Goal: Task Accomplishment & Management: Complete application form

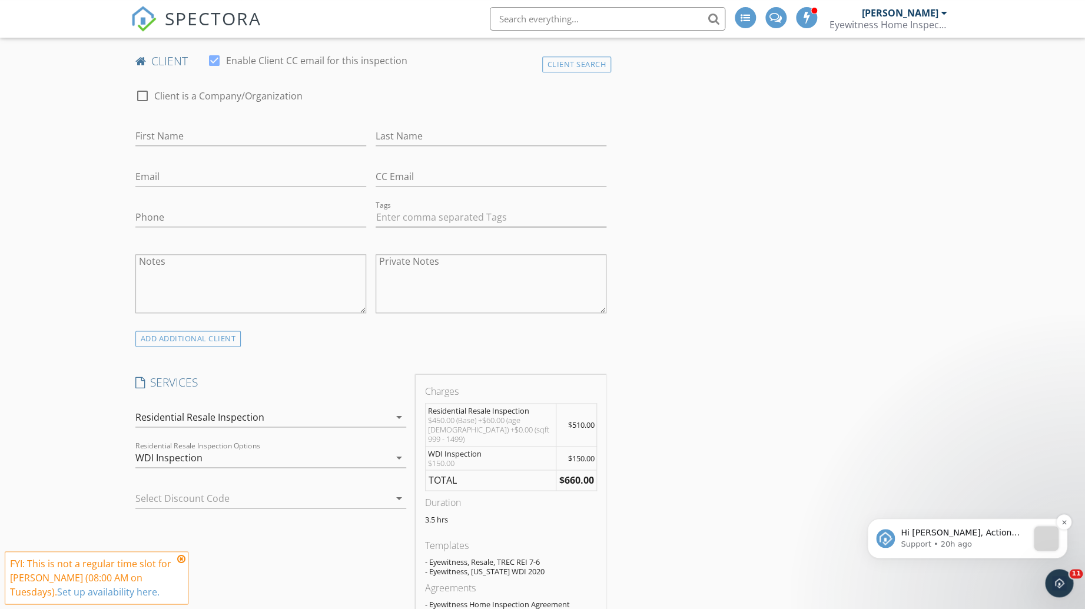
scroll to position [631, 0]
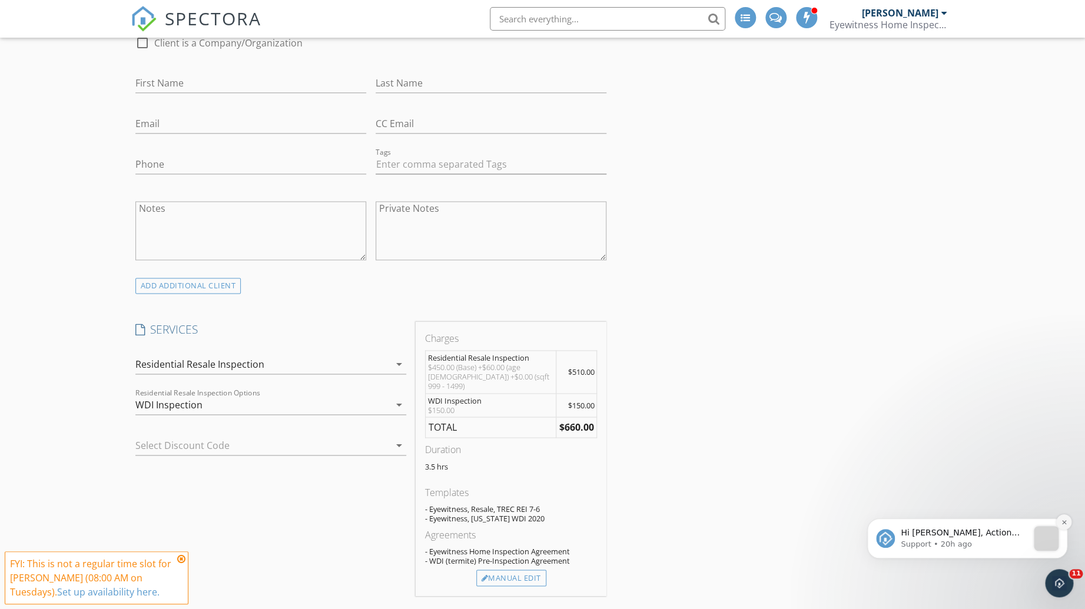
click at [1062, 526] on button "Dismiss notification" at bounding box center [1063, 521] width 15 height 15
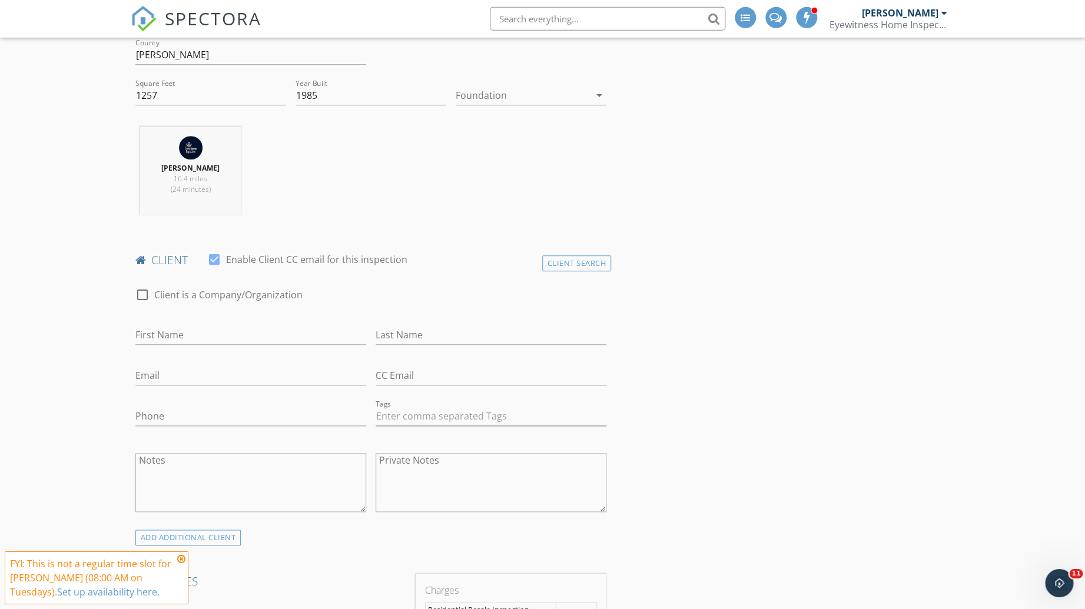
scroll to position [420, 0]
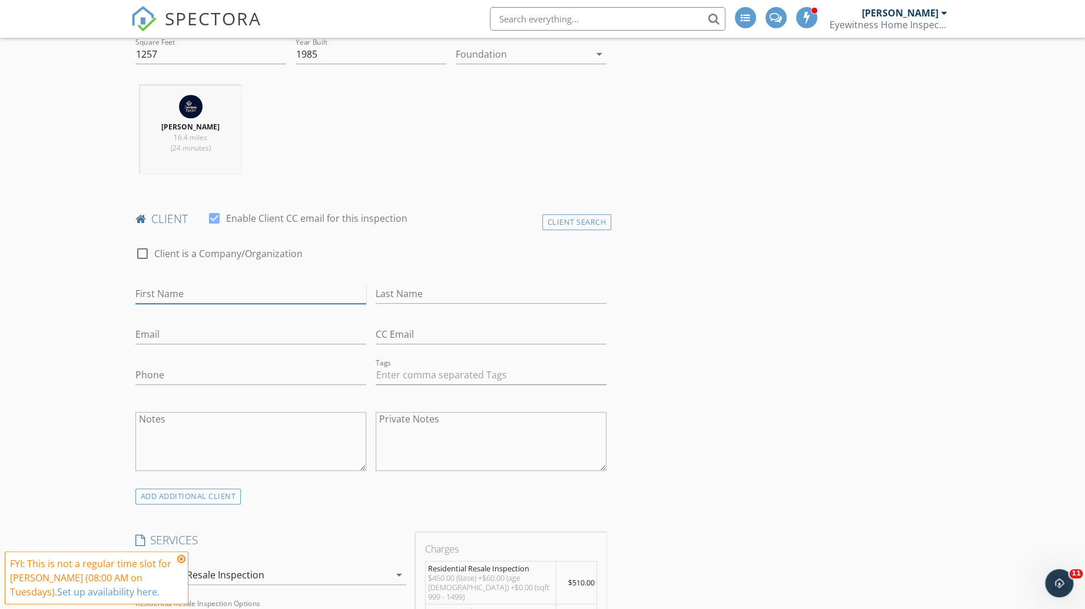
click at [157, 295] on input "First Name" at bounding box center [250, 293] width 231 height 19
type input "Ryan"
click at [163, 498] on div "ADD ADDITIONAL client" at bounding box center [188, 497] width 106 height 16
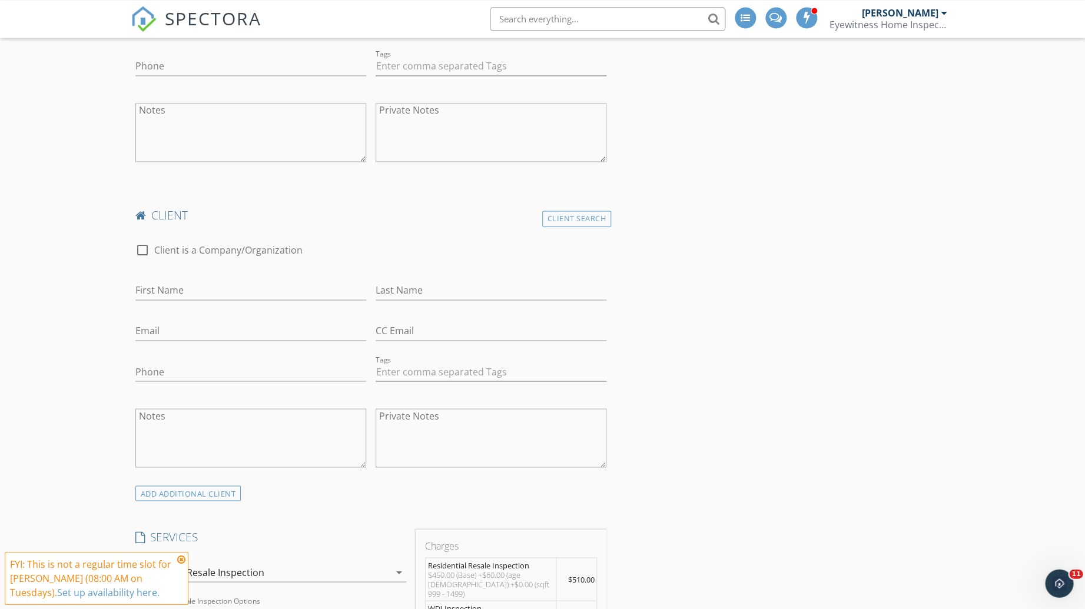
scroll to position [736, 0]
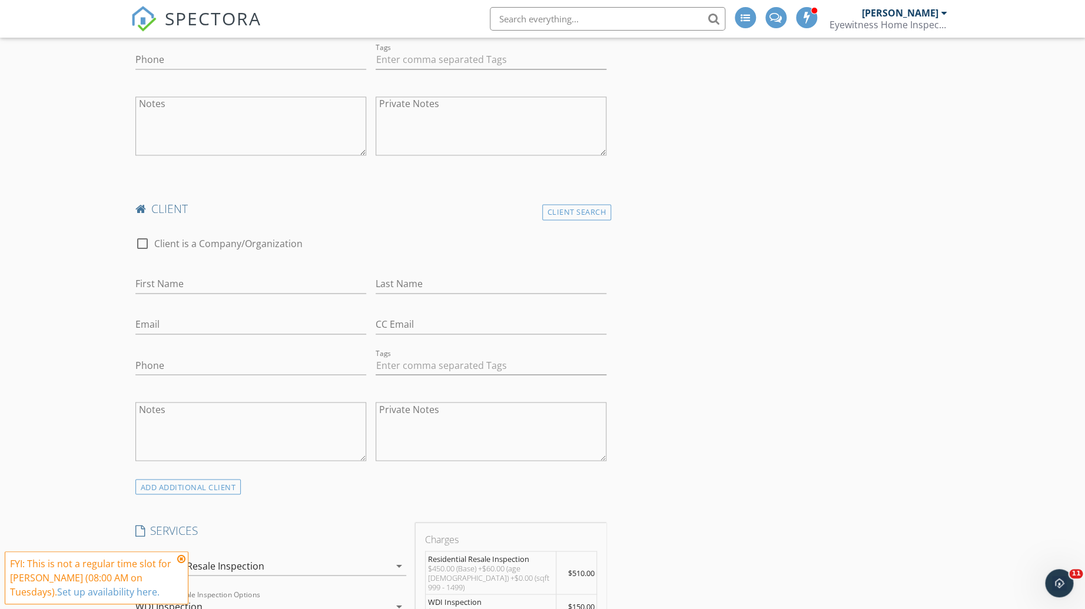
click at [153, 274] on div "First Name" at bounding box center [250, 286] width 231 height 38
click at [152, 284] on input "First Name" at bounding box center [250, 283] width 231 height 19
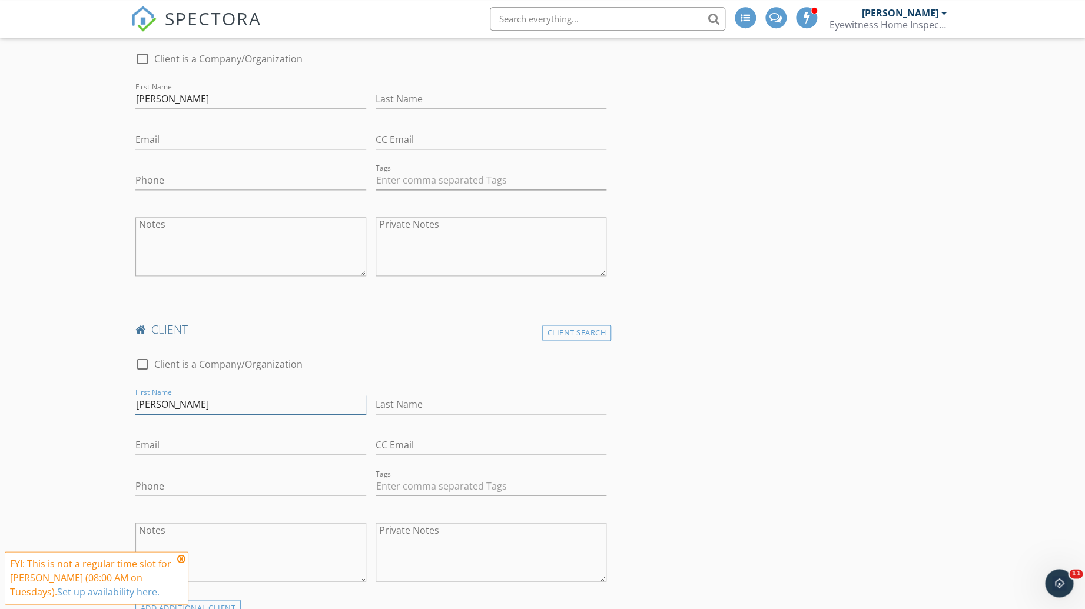
scroll to position [526, 0]
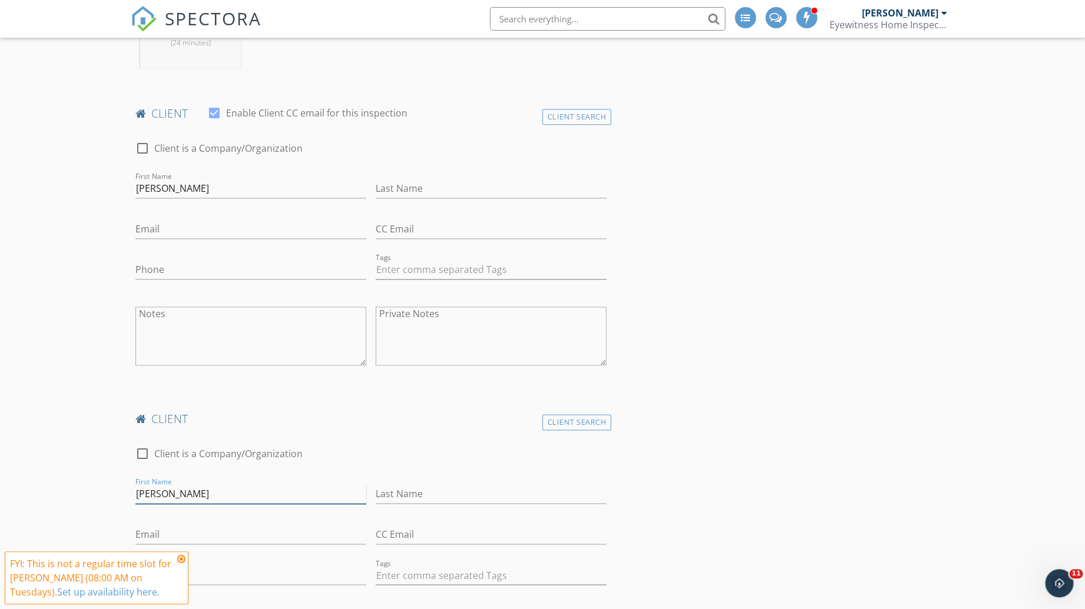
type input "Stephanie"
click at [168, 264] on input "Phone" at bounding box center [250, 269] width 231 height 19
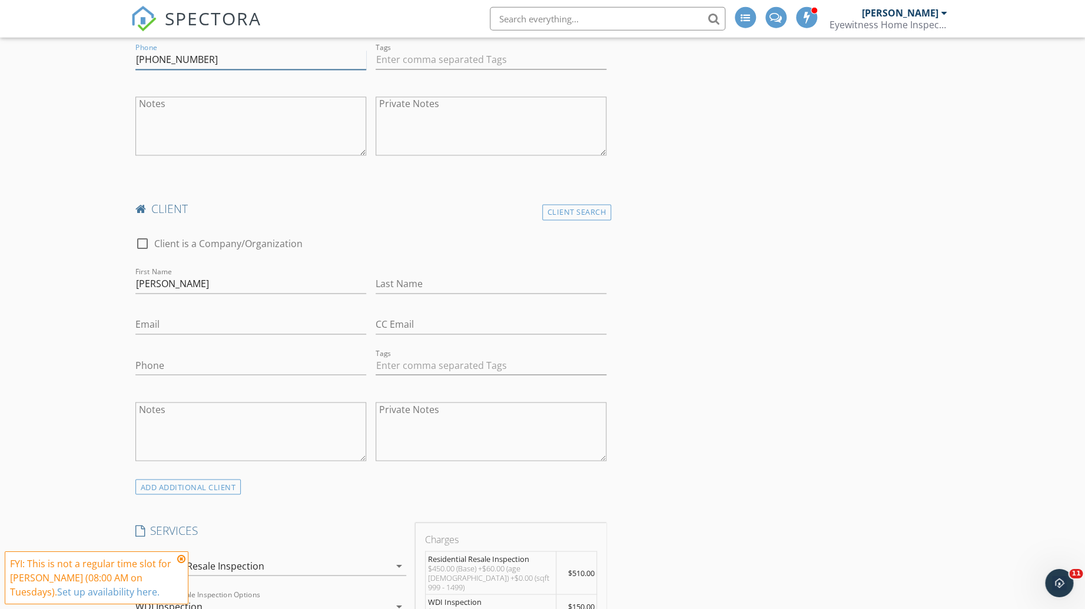
scroll to position [736, 0]
type input "512-712-6580"
click at [151, 363] on input "Phone" at bounding box center [250, 365] width 231 height 19
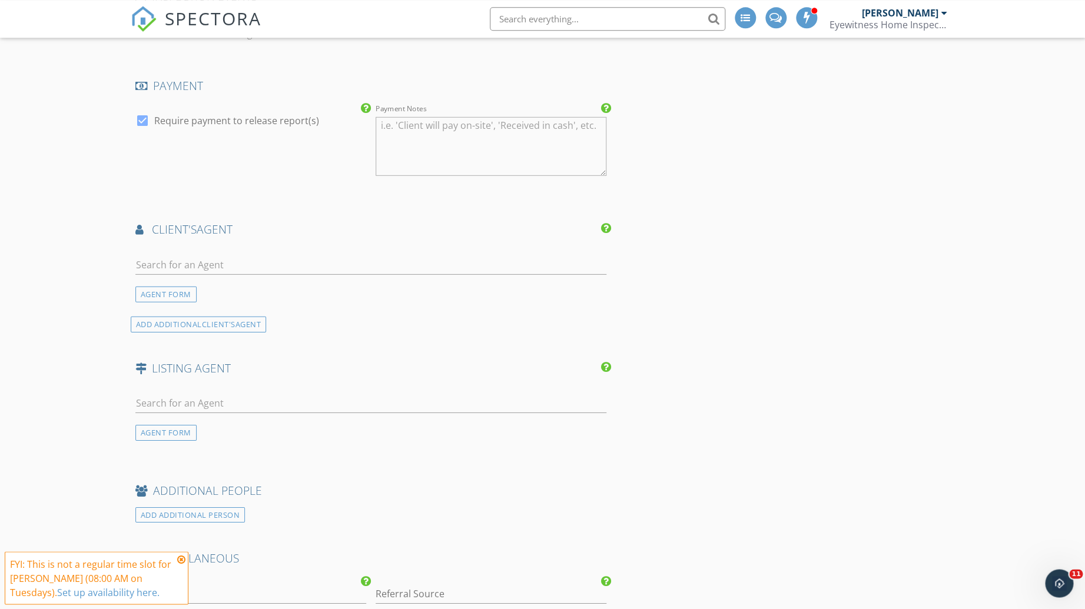
scroll to position [1577, 0]
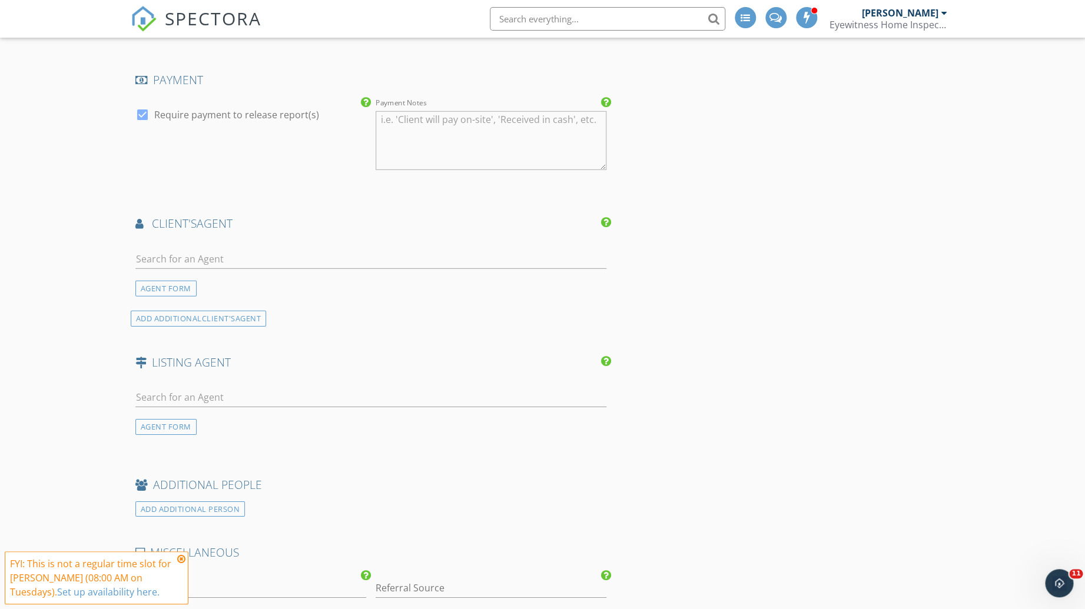
type input "727-237-2249"
click at [187, 253] on input "text" at bounding box center [370, 259] width 471 height 19
type input "zoe"
click at [187, 283] on div "Zoe Reneman" at bounding box center [205, 285] width 73 height 14
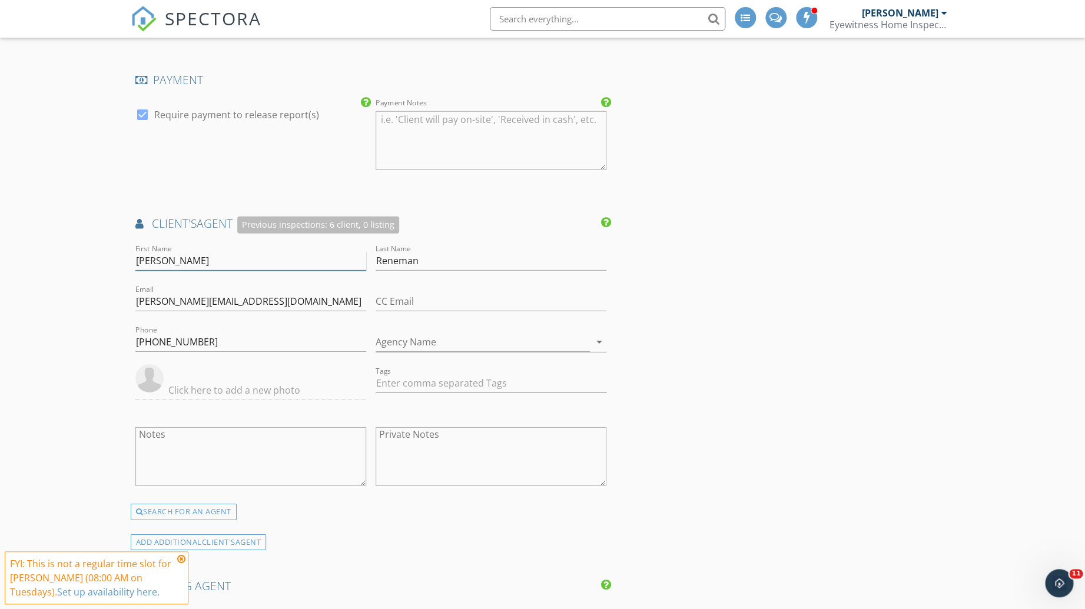
click at [160, 253] on input "Zoe" at bounding box center [250, 260] width 231 height 19
click at [179, 251] on input "Zoe" at bounding box center [250, 260] width 231 height 19
paste input "ë"
type input "Zoë"
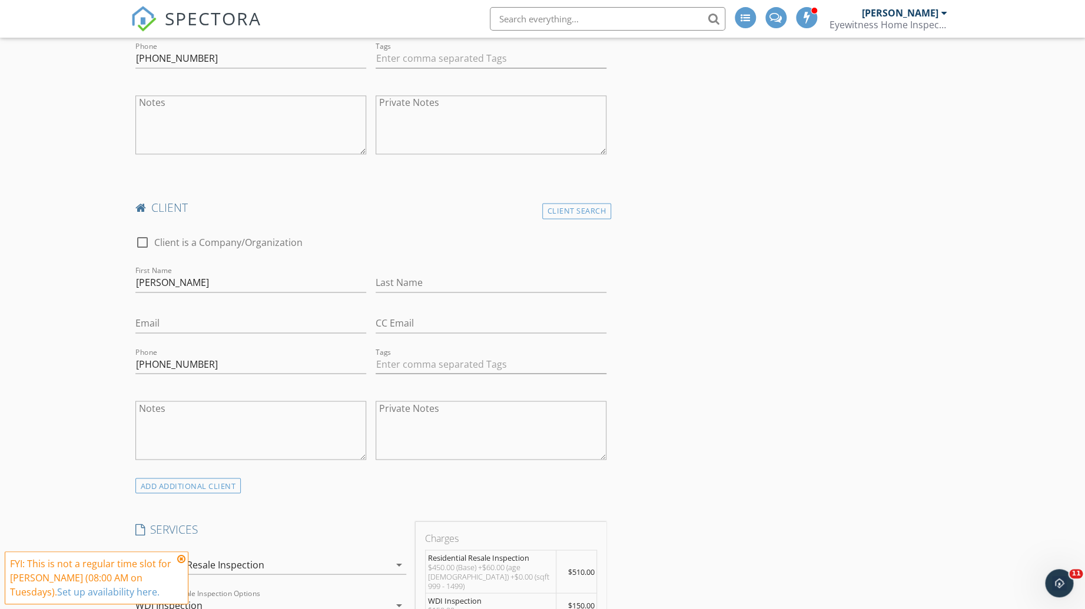
scroll to position [734, 0]
click at [162, 333] on input "Email" at bounding box center [250, 326] width 231 height 19
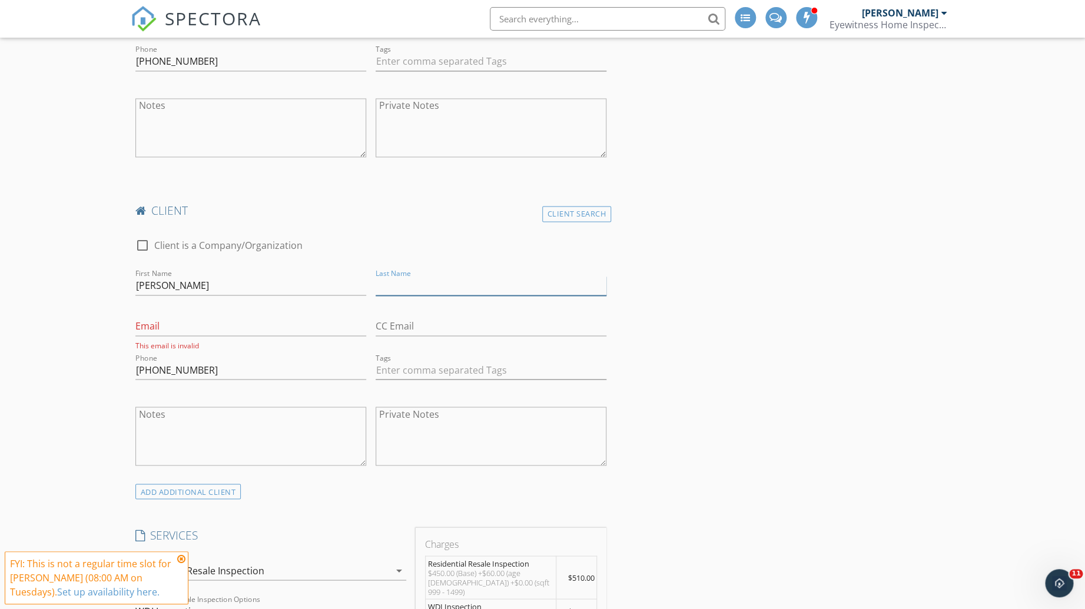
click at [415, 291] on input "Last Name" at bounding box center [491, 285] width 231 height 19
type input "Manciagli"
click at [169, 331] on input "Email" at bounding box center [250, 326] width 231 height 19
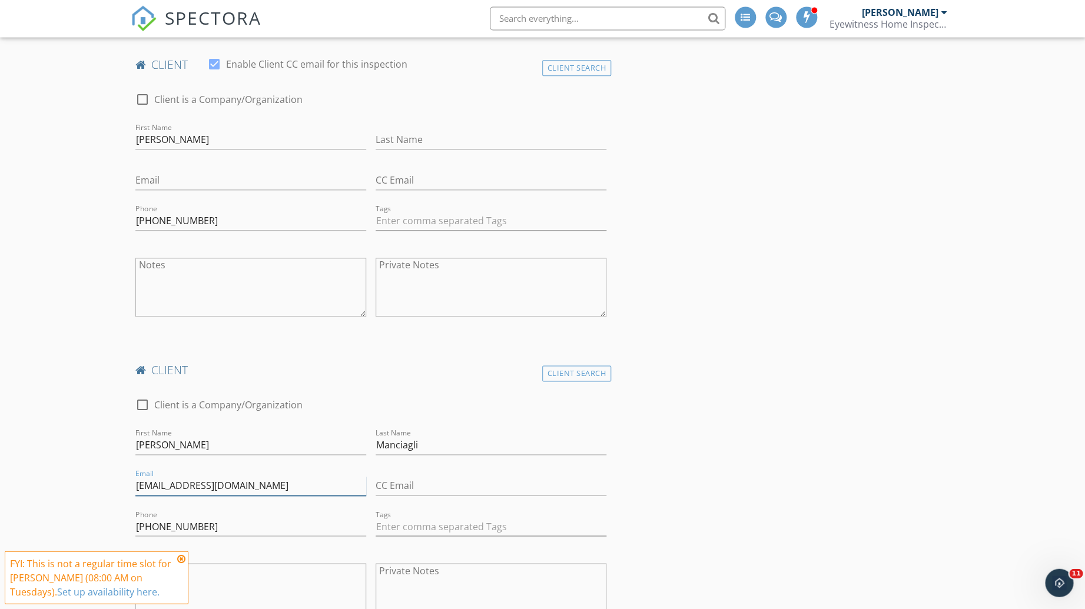
scroll to position [523, 0]
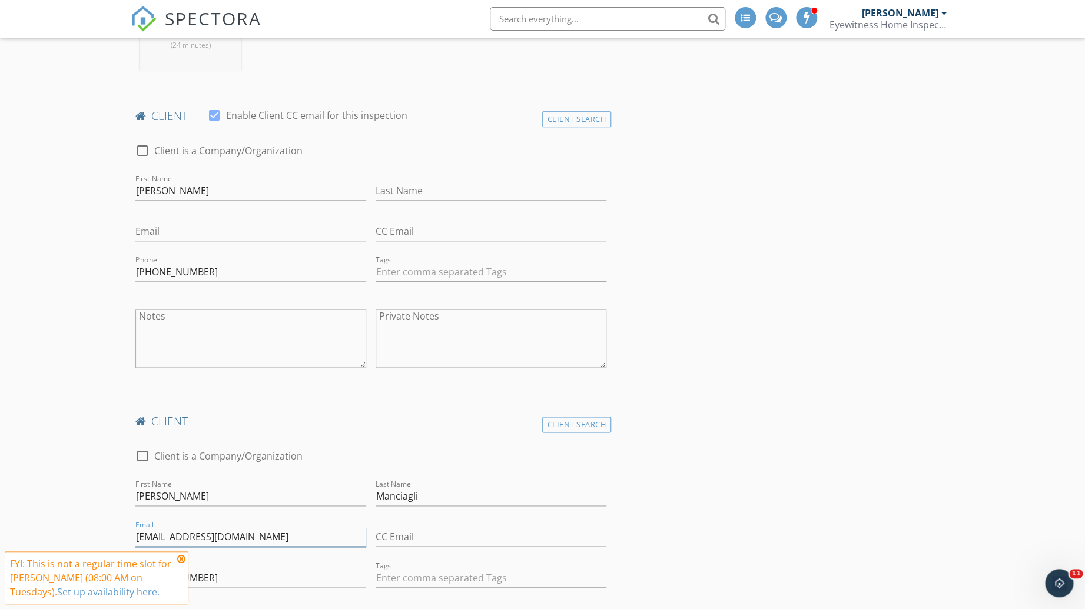
type input "stephmanciagli@gmail.com"
click at [186, 239] on input "Email" at bounding box center [250, 231] width 231 height 19
click at [415, 190] on input "Last Name" at bounding box center [491, 190] width 231 height 19
type input "Pedley"
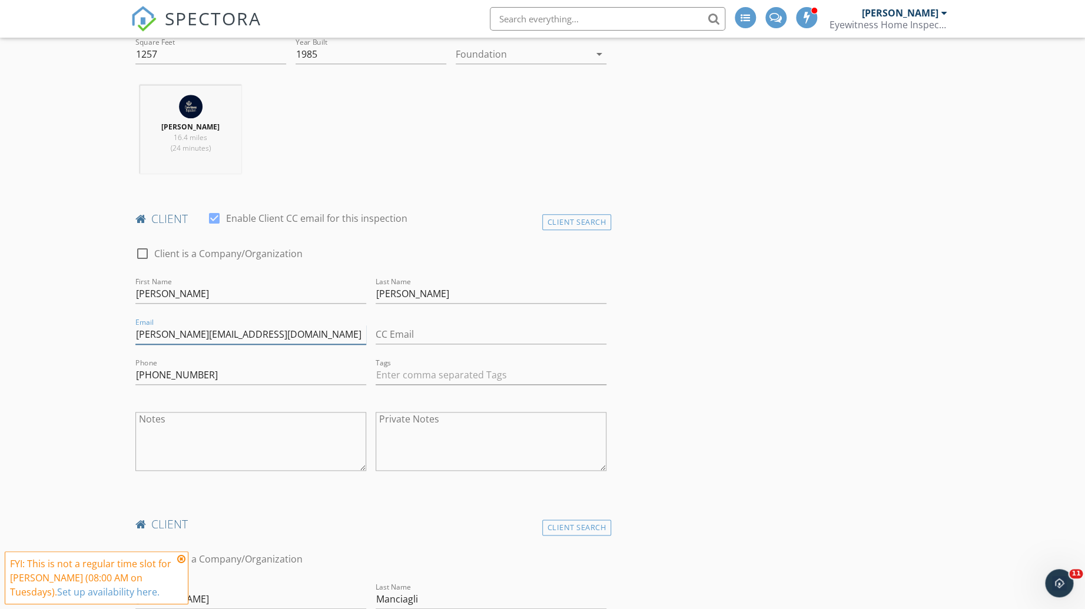
scroll to position [841, 0]
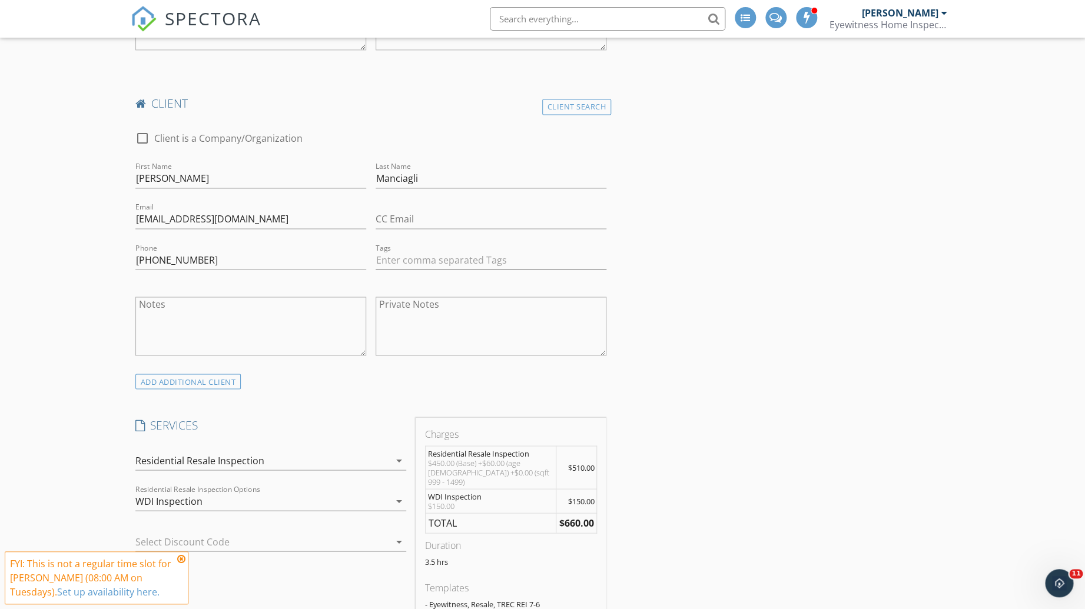
type input "pedley@live.com"
click at [181, 558] on icon at bounding box center [181, 558] width 8 height 9
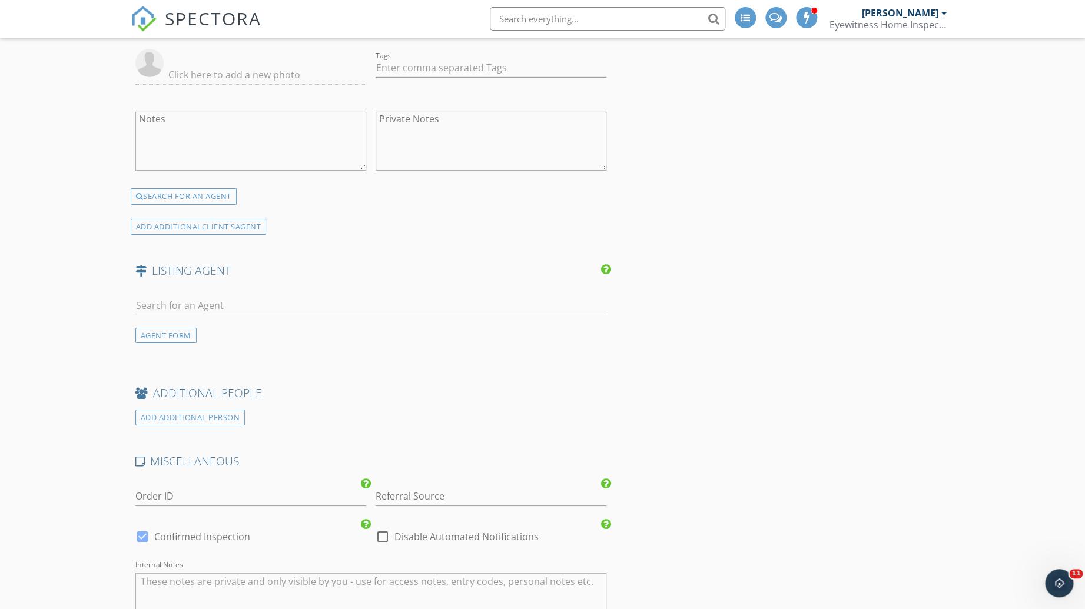
scroll to position [2206, 0]
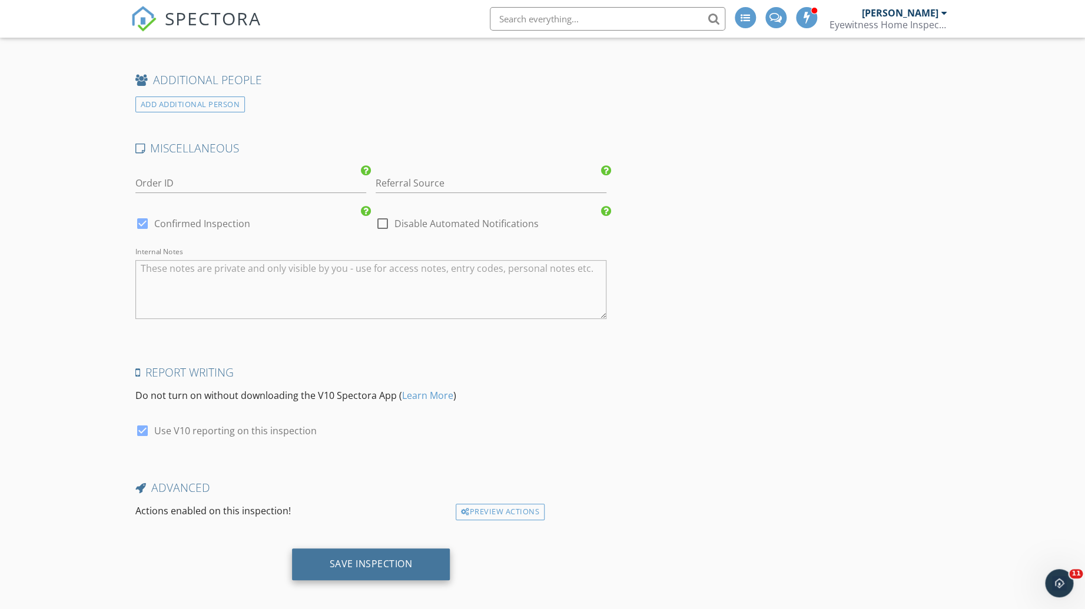
click at [371, 558] on div "Save Inspection" at bounding box center [371, 564] width 83 height 12
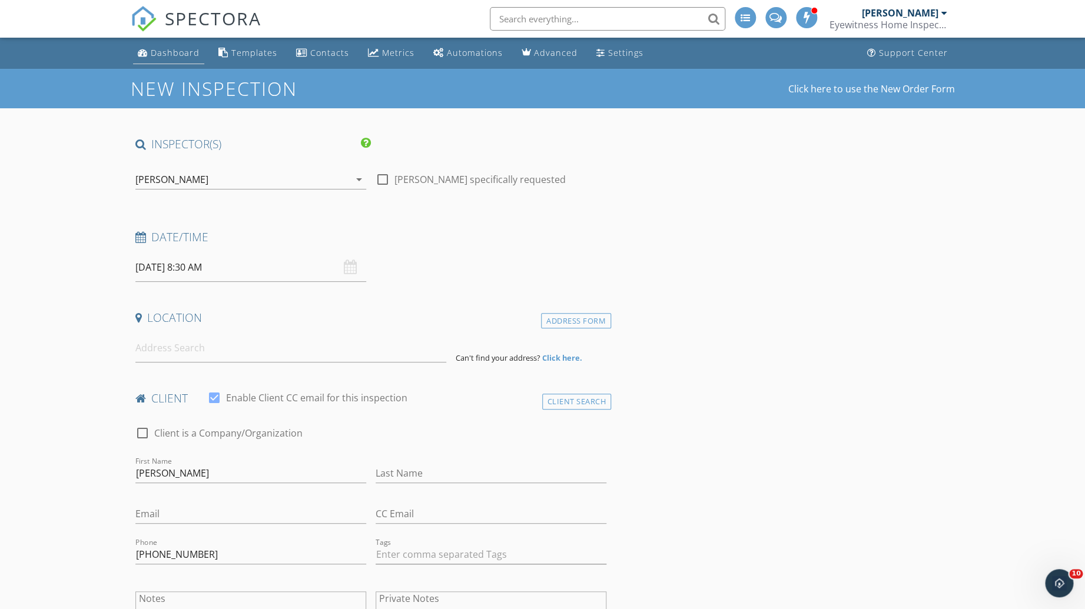
click at [154, 53] on div "Dashboard" at bounding box center [175, 52] width 49 height 11
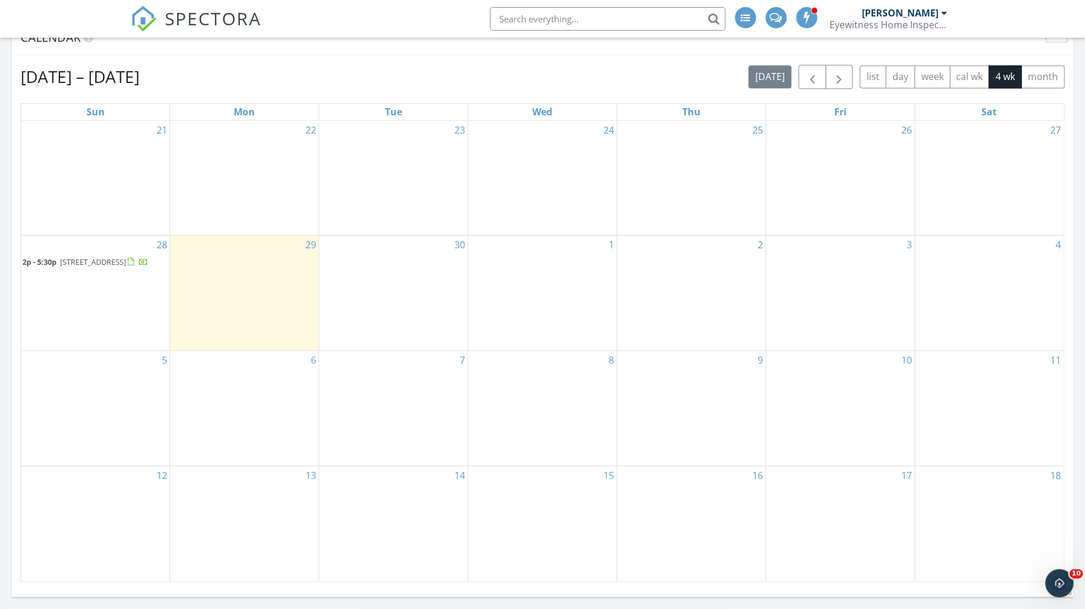
scroll to position [631, 0]
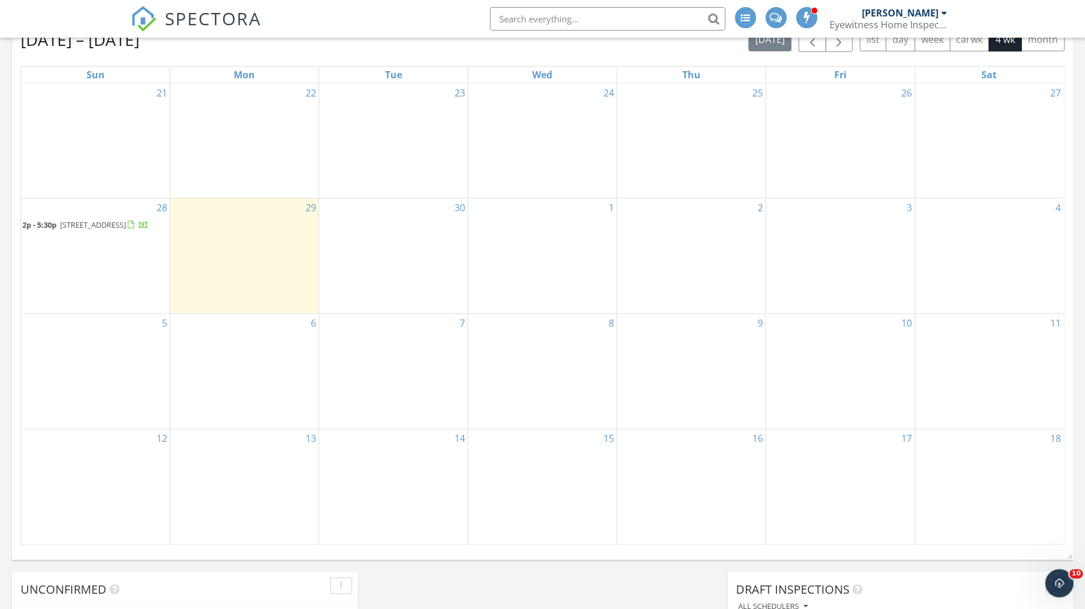
click at [101, 220] on span "[STREET_ADDRESS]" at bounding box center [93, 225] width 66 height 11
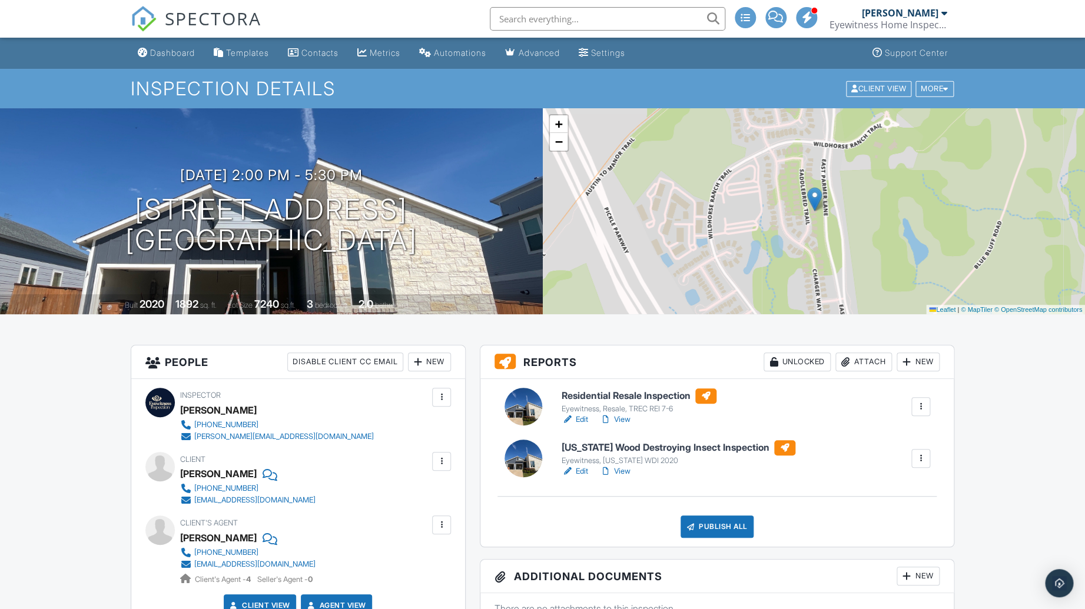
click at [582, 471] on link "Edit" at bounding box center [575, 472] width 26 height 12
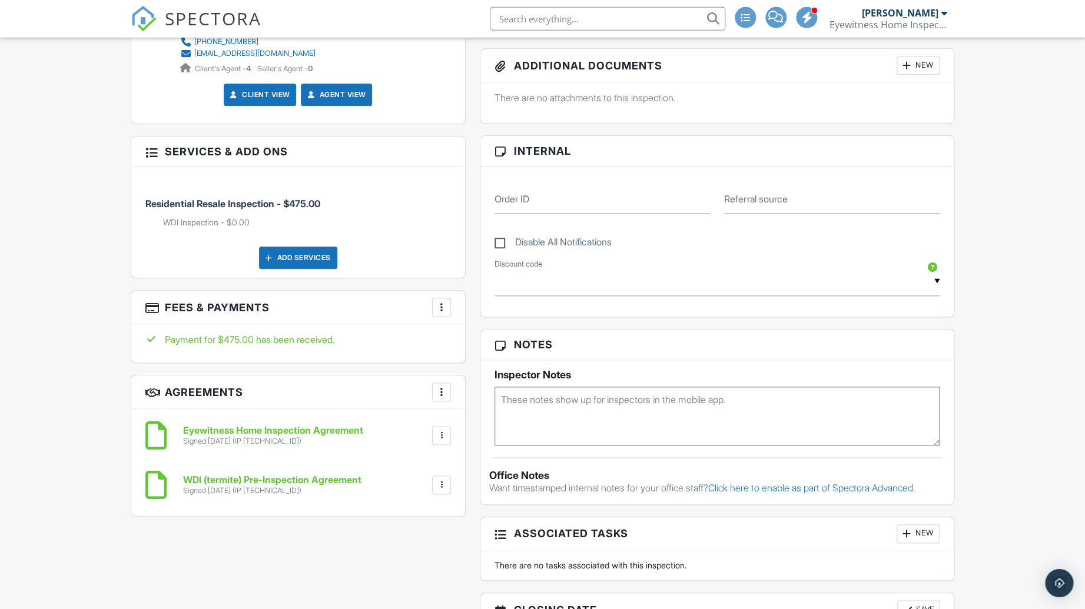
scroll to position [526, 0]
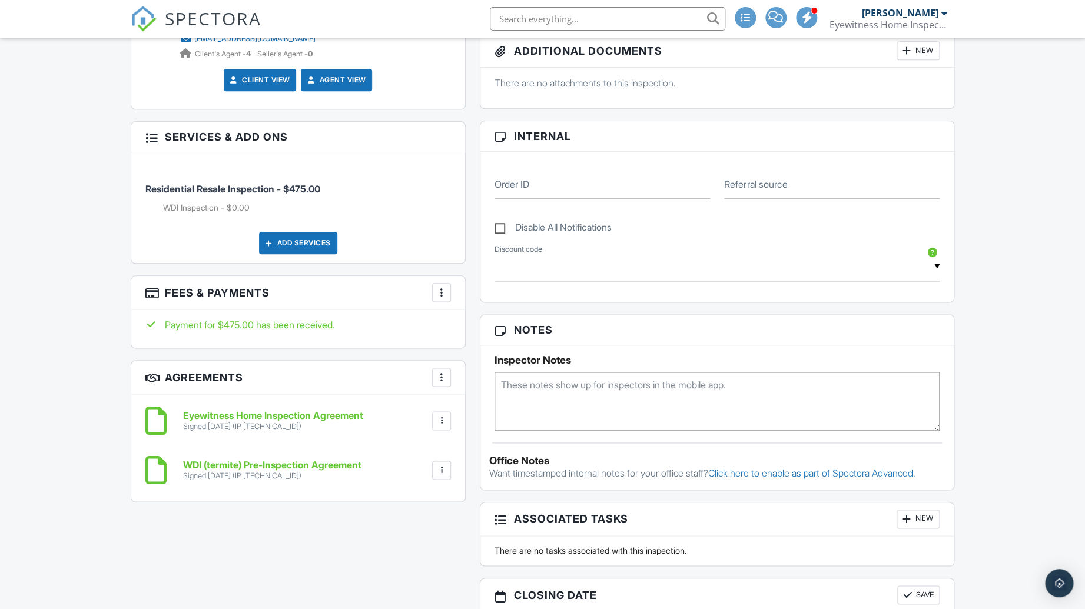
click at [444, 293] on div at bounding box center [442, 293] width 12 height 12
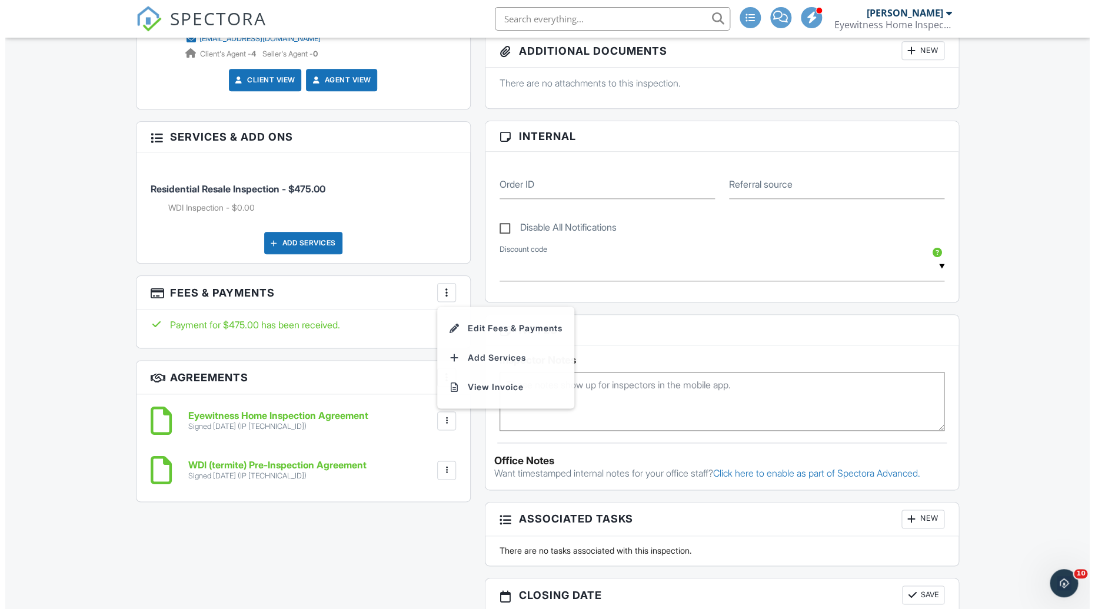
scroll to position [0, 0]
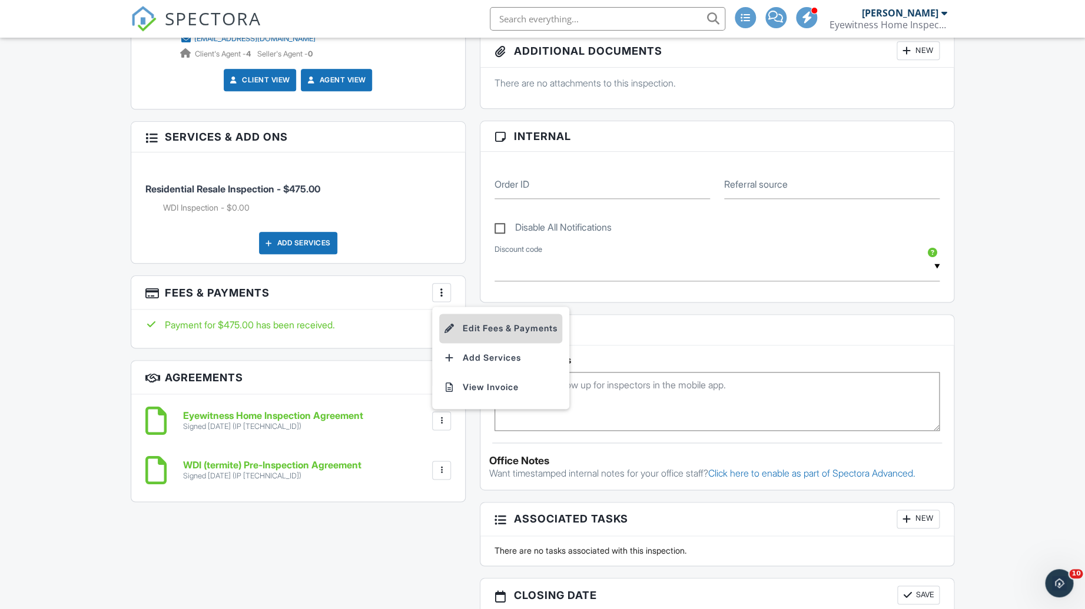
click at [472, 327] on li "Edit Fees & Payments" at bounding box center [500, 328] width 123 height 29
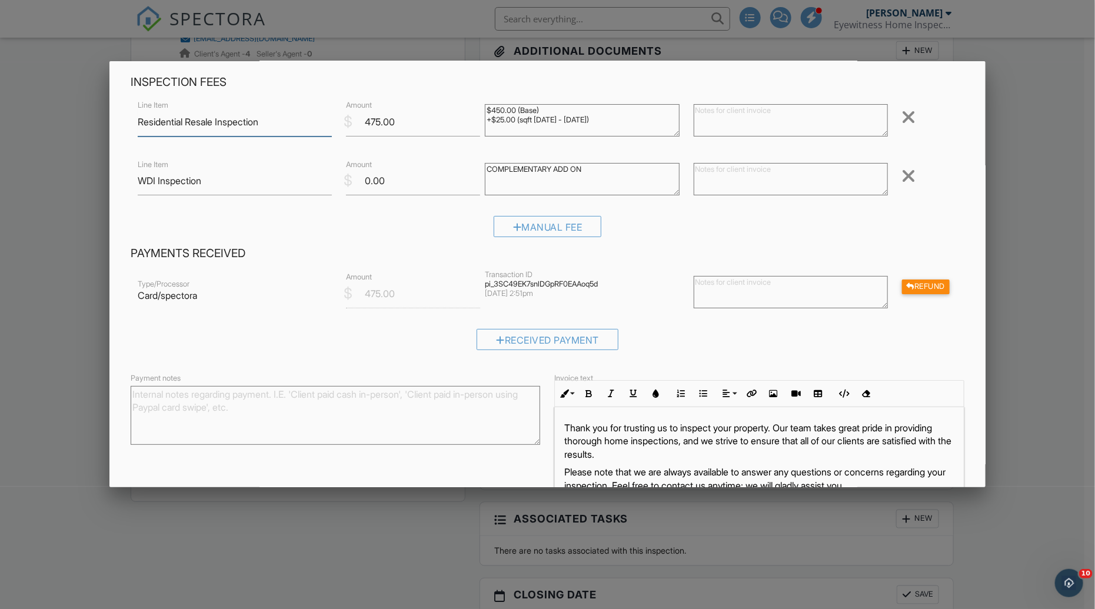
scroll to position [103, 0]
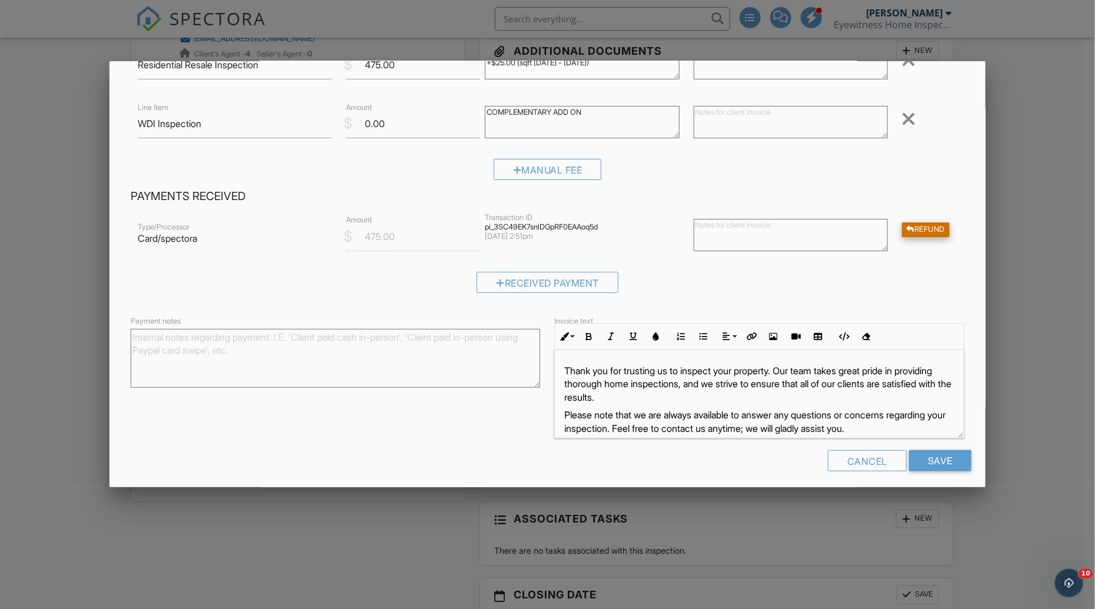
click at [924, 224] on div "Refund" at bounding box center [926, 229] width 48 height 15
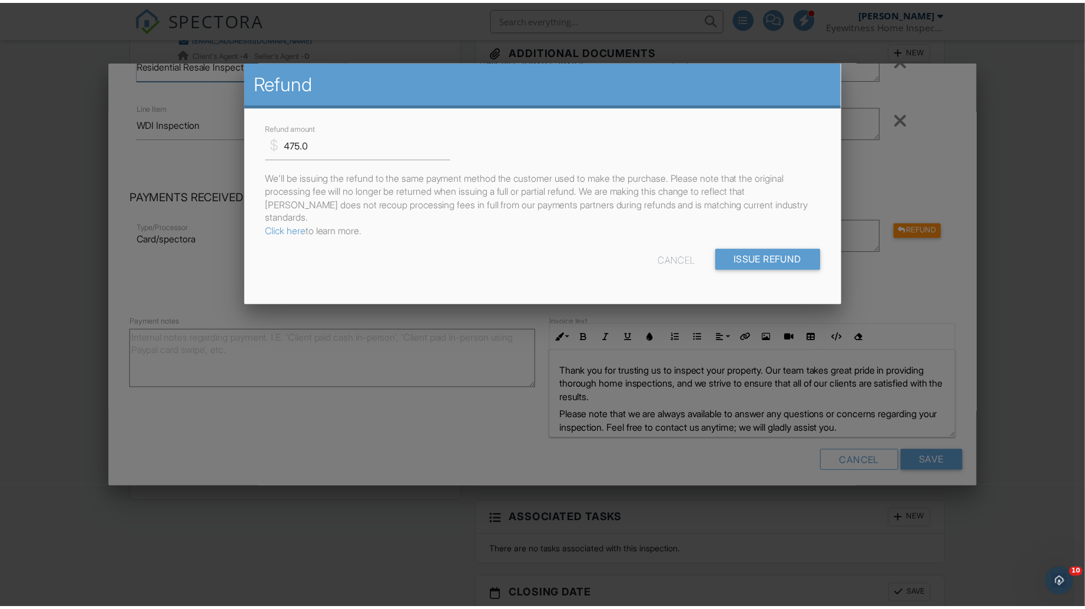
scroll to position [100, 0]
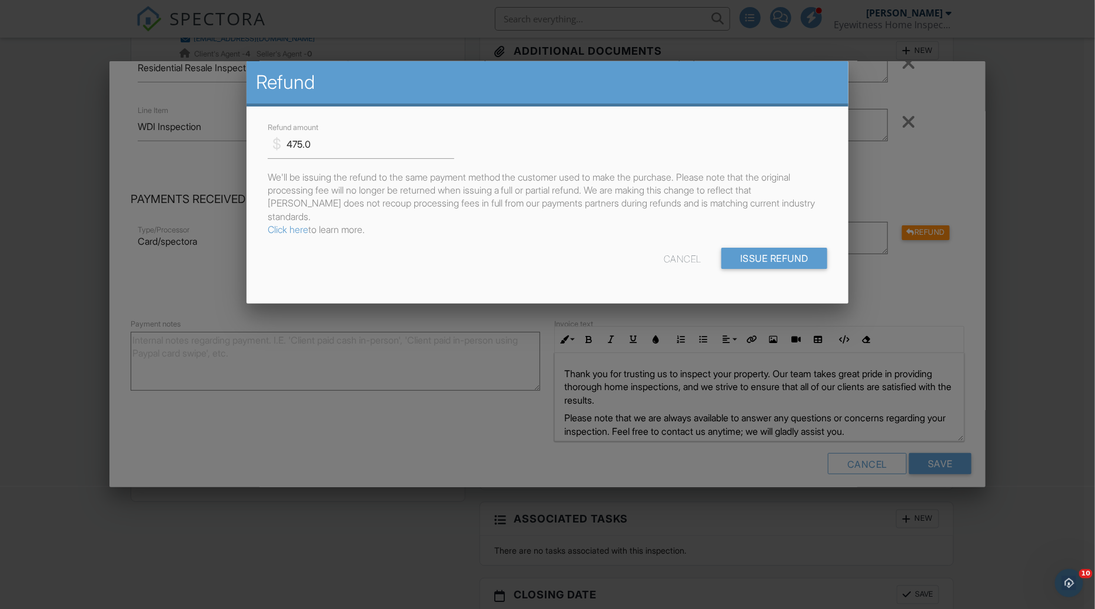
click at [676, 248] on div "Cancel" at bounding box center [683, 258] width 38 height 21
click at [670, 248] on div "Cancel" at bounding box center [683, 258] width 38 height 21
drag, startPoint x: 669, startPoint y: 248, endPoint x: 602, endPoint y: 281, distance: 75.5
click at [670, 248] on div "Cancel" at bounding box center [683, 258] width 38 height 21
click at [469, 361] on div at bounding box center [547, 322] width 1095 height 762
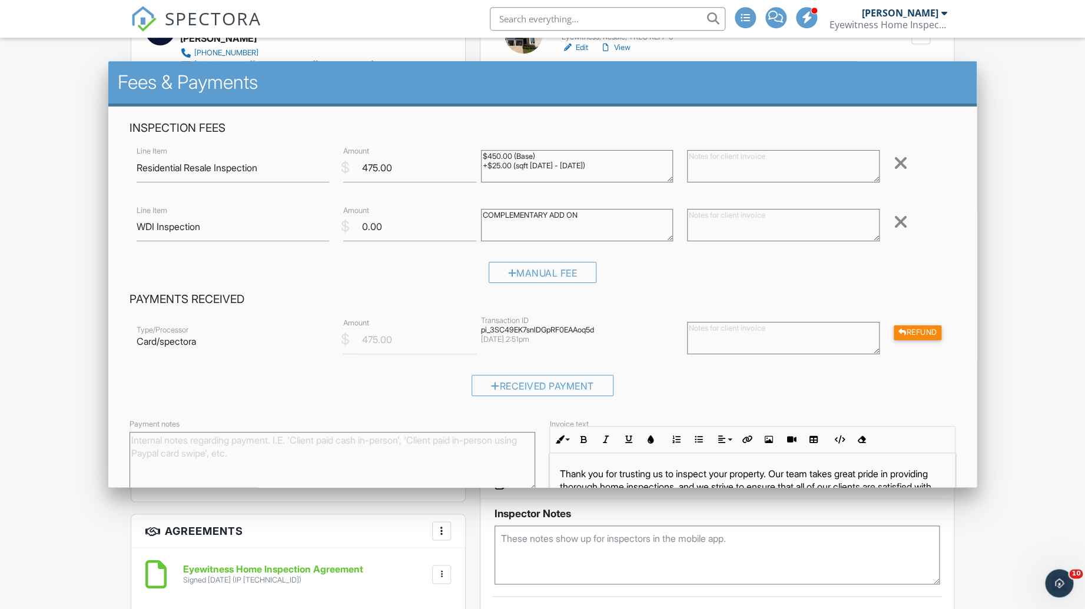
scroll to position [631, 0]
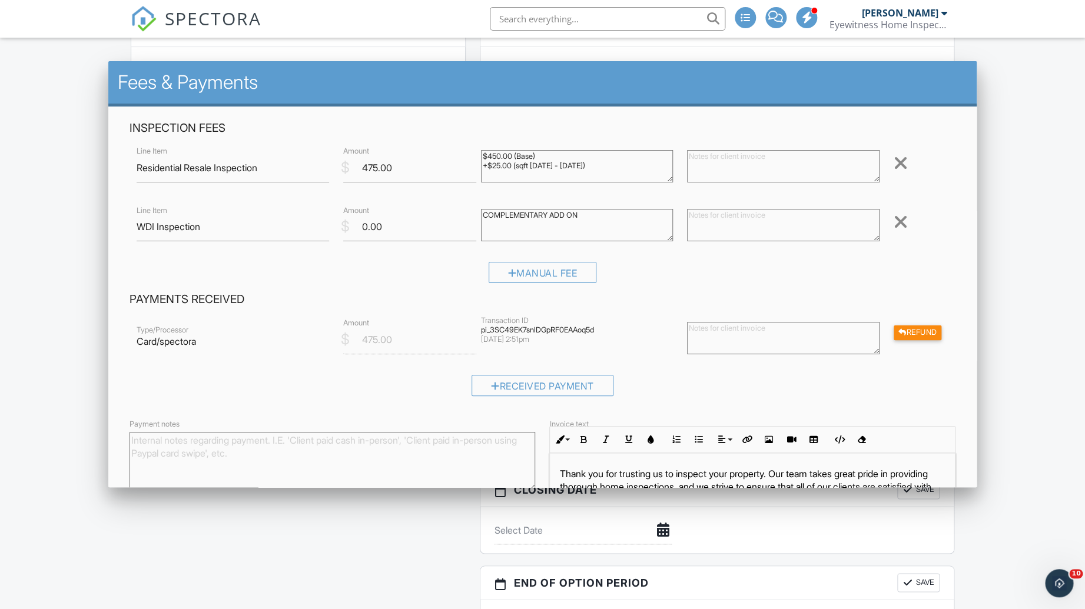
click at [45, 253] on div "Dashboard Templates Contacts Metrics Automations Advanced Settings Support Cent…" at bounding box center [542, 419] width 1085 height 2025
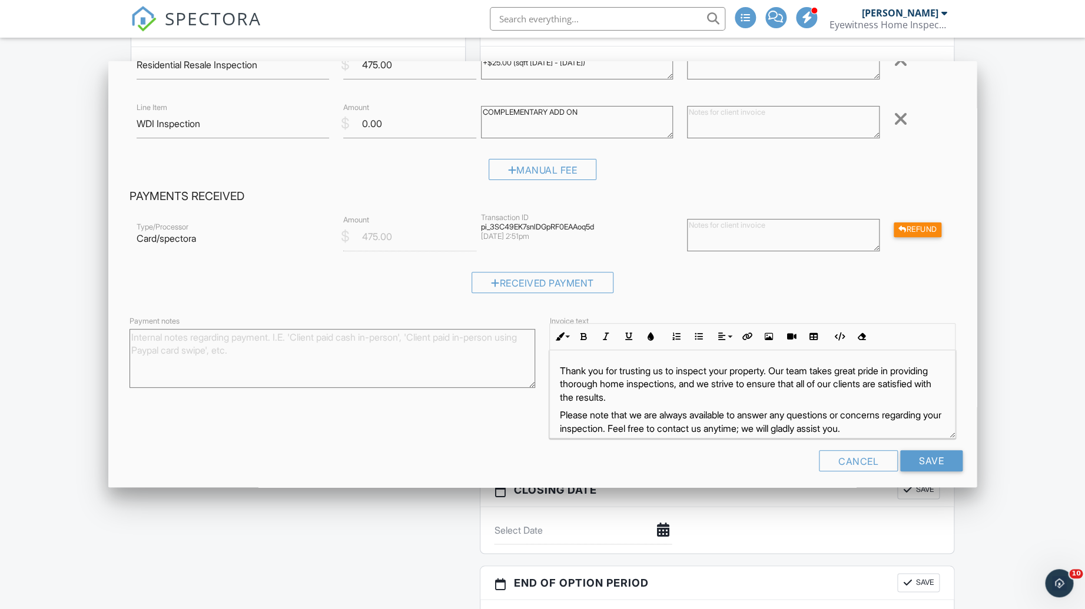
scroll to position [11, 0]
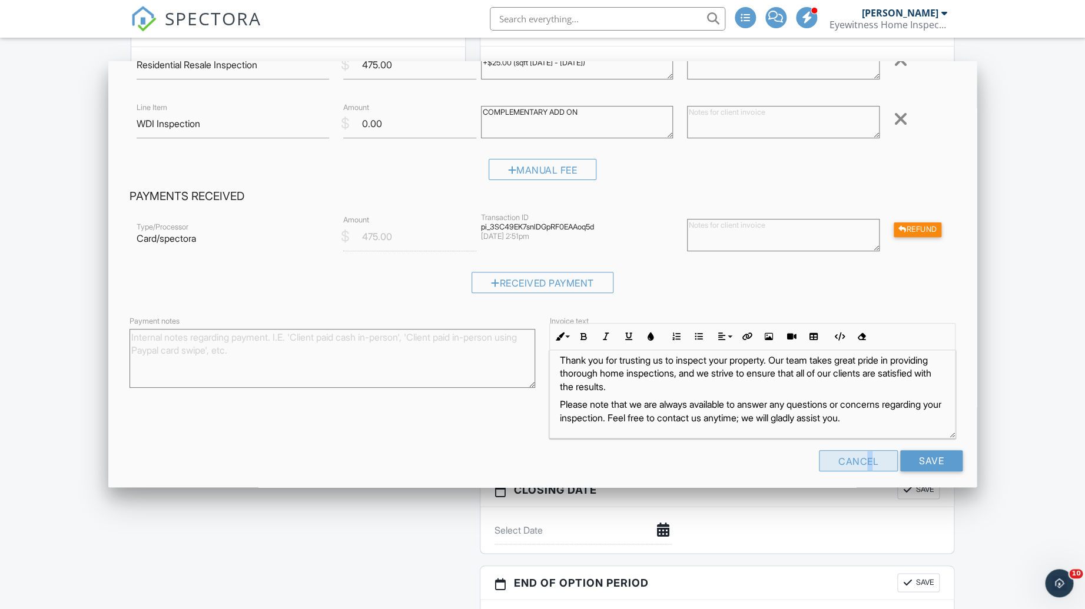
click at [857, 454] on div "Cancel" at bounding box center [858, 460] width 79 height 21
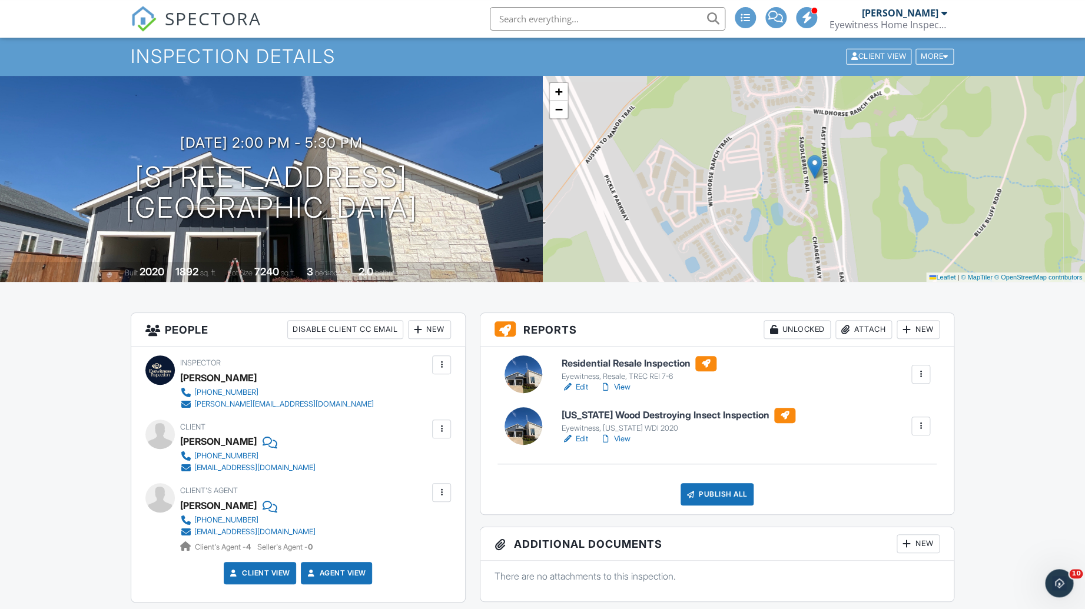
scroll to position [0, 0]
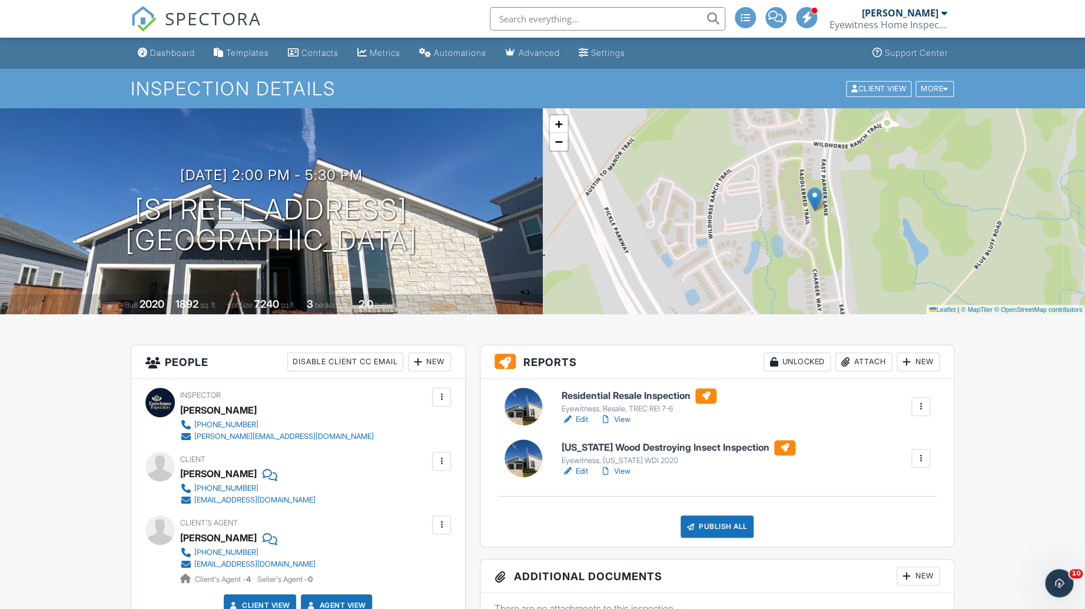
click at [619, 417] on link "View" at bounding box center [615, 420] width 31 height 12
